Goal: Obtain resource: Download file/media

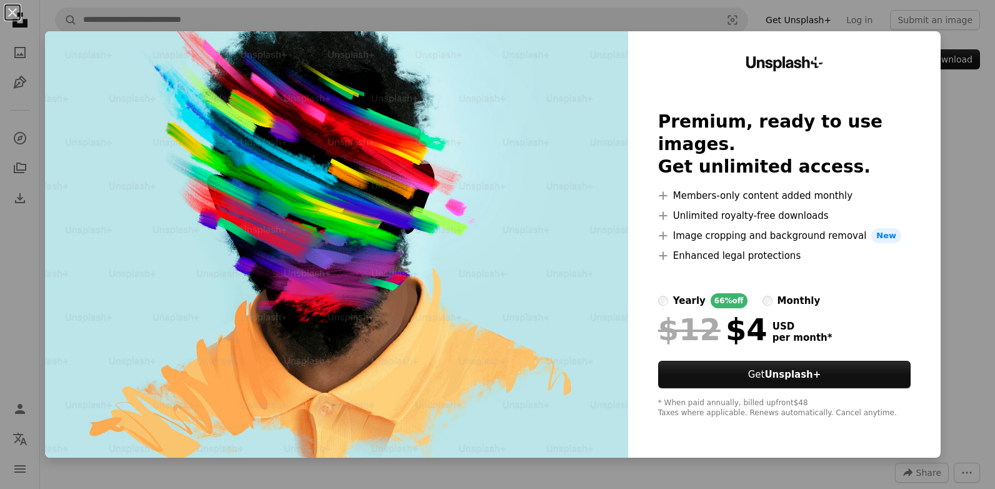
click at [944, 133] on div "An X shape Unsplash+ Premium, ready to use images. Get unlimited access. A plus…" at bounding box center [497, 244] width 995 height 489
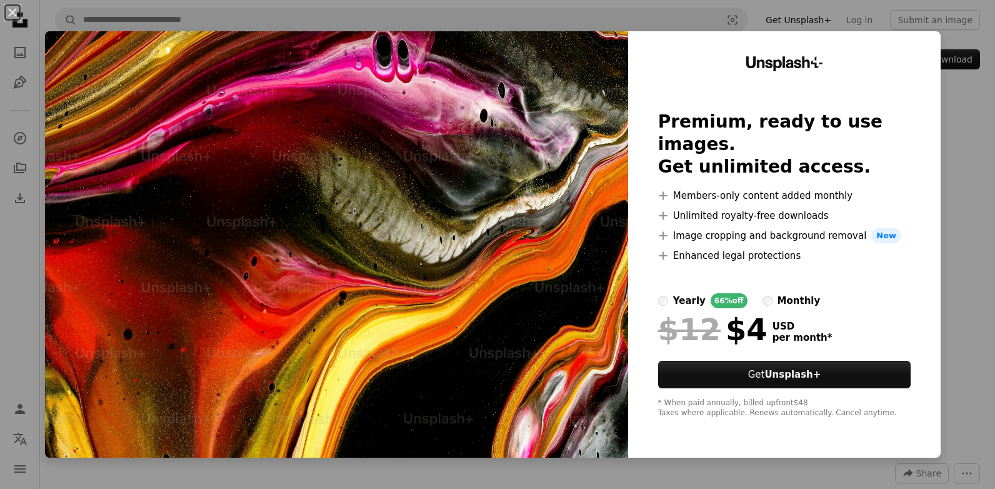
click at [961, 316] on div "An X shape Unsplash+ Premium, ready to use images. Get unlimited access. A plus…" at bounding box center [497, 244] width 995 height 489
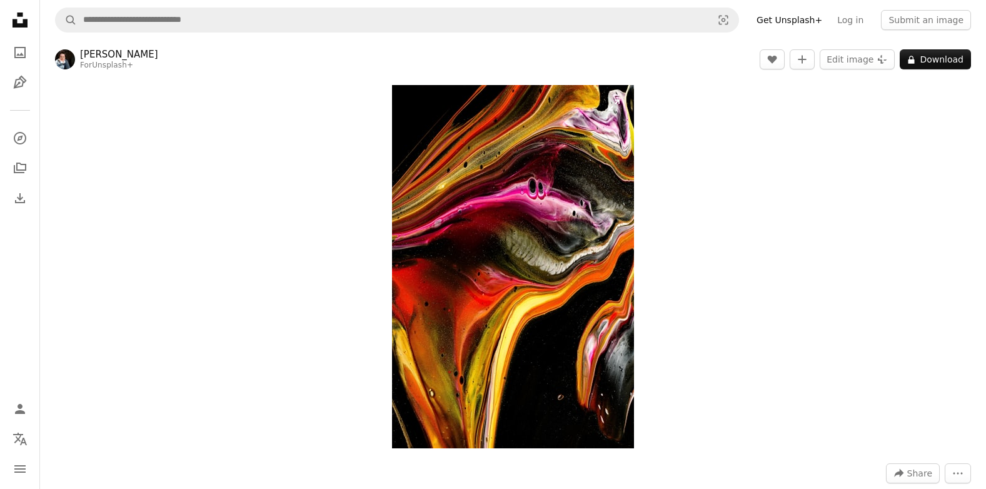
click at [549, 286] on img "Zoom in on this image" at bounding box center [513, 266] width 242 height 363
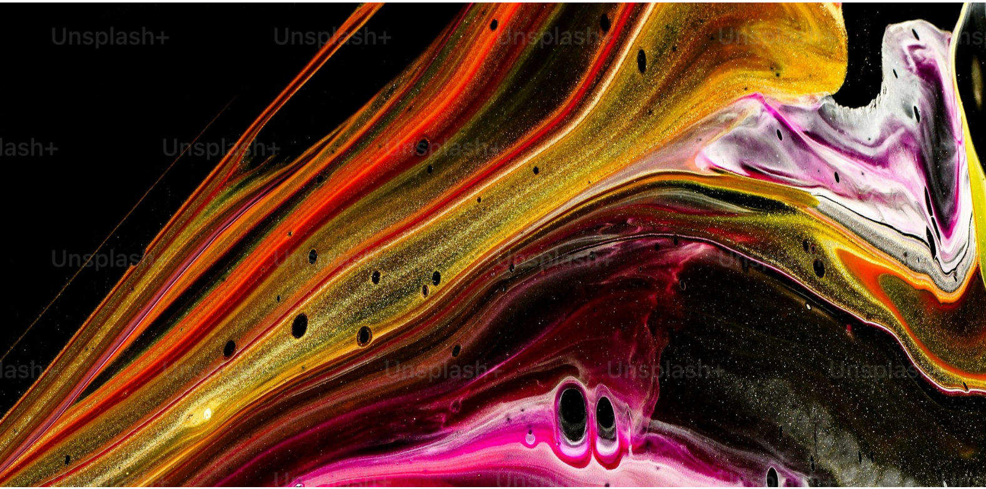
scroll to position [489, 0]
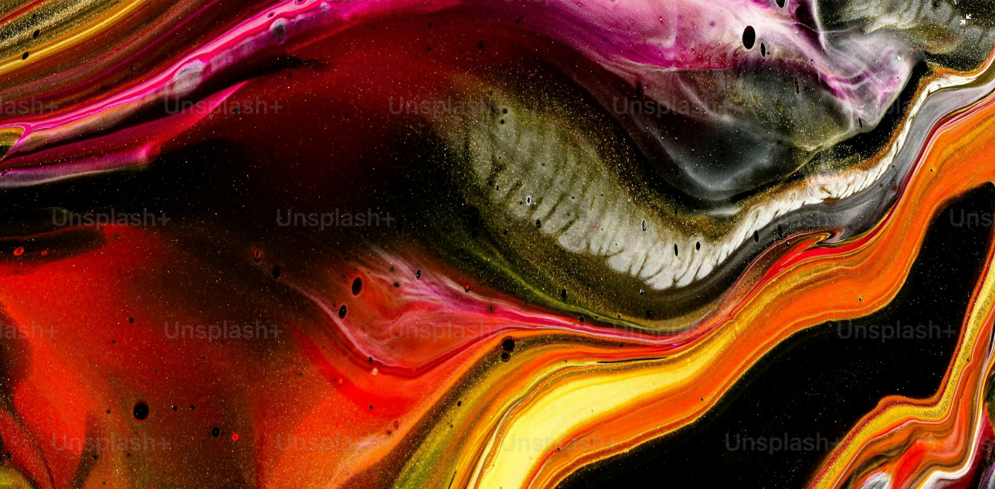
click at [548, 286] on img "Zoom out on this image" at bounding box center [497, 257] width 996 height 1494
